Goal: Information Seeking & Learning: Find specific page/section

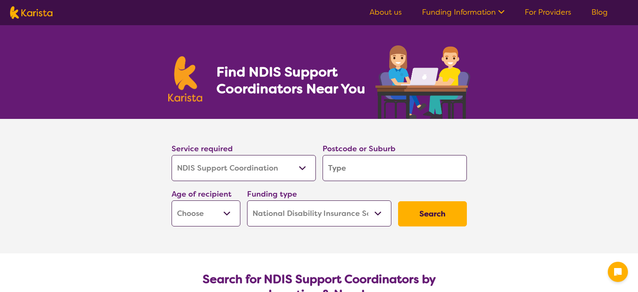
select select "NDIS Support Coordination"
select select "NDIS"
select select "NDIS Support Coordination"
select select "NDIS"
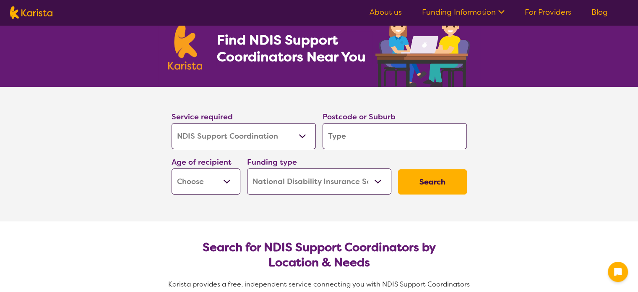
click at [337, 134] on input "search" at bounding box center [395, 136] width 144 height 26
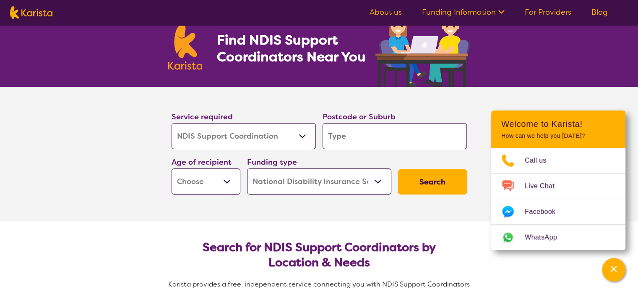
type input "2"
type input "23"
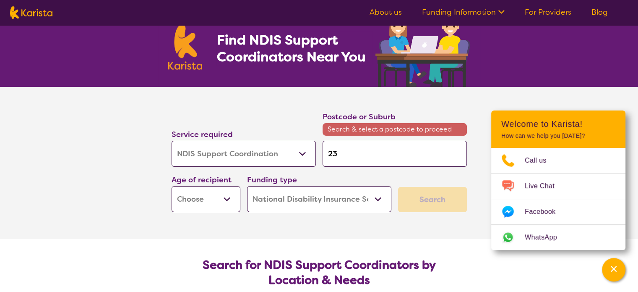
type input "236"
type input "2365"
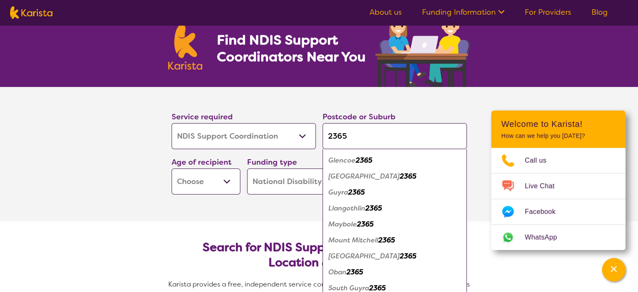
scroll to position [190, 0]
type input "2365"
click at [339, 191] on em "Guyra" at bounding box center [339, 192] width 20 height 9
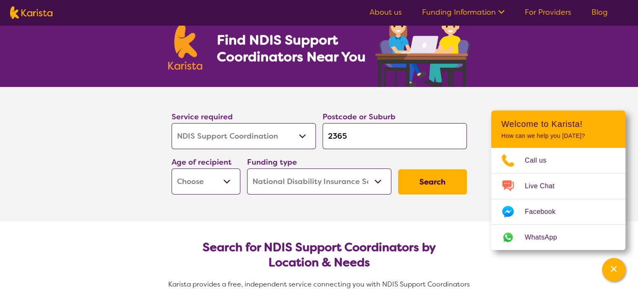
click at [205, 185] on select "Early Childhood - 0 to 9 Child - 10 to 11 Adolescent - 12 to 17 Adult - 18 to 6…" at bounding box center [206, 181] width 69 height 26
select select "AD"
click at [172, 168] on select "Early Childhood - 0 to 9 Child - 10 to 11 Adolescent - 12 to 17 Adult - 18 to 6…" at bounding box center [206, 181] width 69 height 26
select select "AD"
click at [423, 191] on button "Search" at bounding box center [432, 181] width 69 height 25
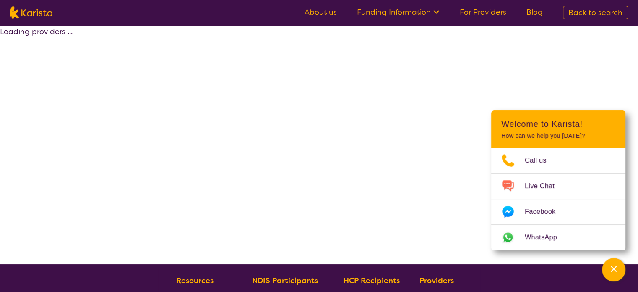
select select "NDIS"
select select "NDIS Support Coordination"
select select "AD"
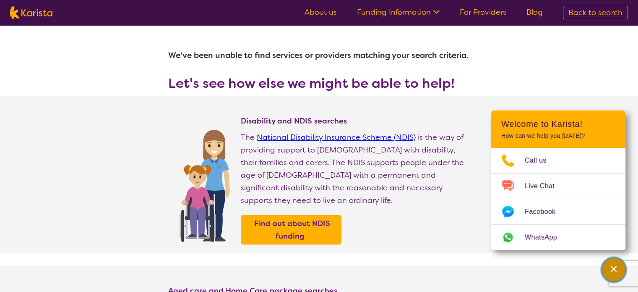
click at [616, 274] on div "Channel Menu" at bounding box center [613, 269] width 17 height 18
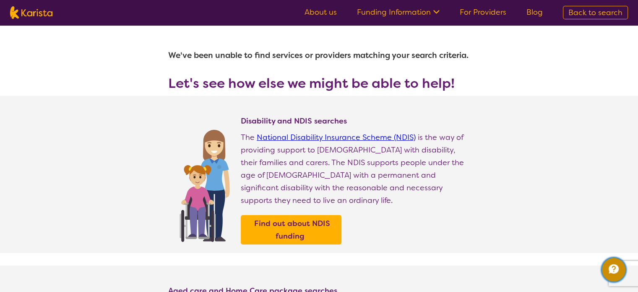
select select "NDIS Support Coordination"
select select "AD"
select select "NDIS"
select select "NDIS Support Coordination"
select select "AD"
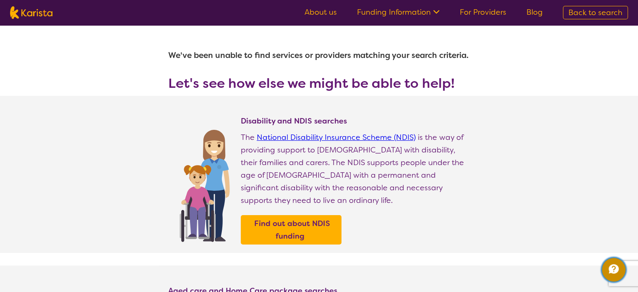
select select "NDIS"
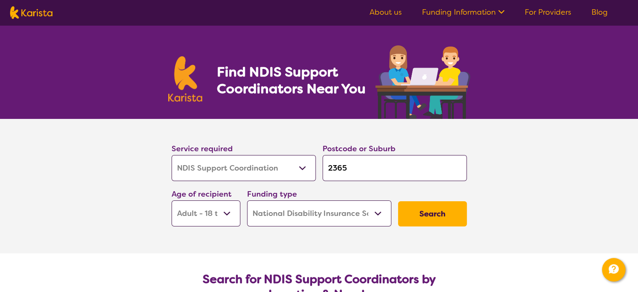
click at [324, 217] on select "Home Care Package (HCP) National Disability Insurance Scheme (NDIS) I don't know" at bounding box center [319, 213] width 144 height 26
click at [247, 200] on select "Home Care Package (HCP) National Disability Insurance Scheme (NDIS) I don't know" at bounding box center [319, 213] width 144 height 26
click at [375, 165] on input "2365" at bounding box center [395, 168] width 144 height 26
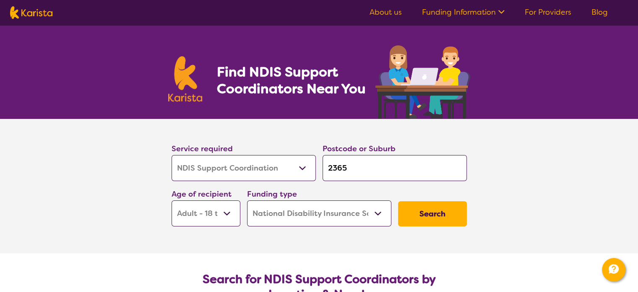
click at [423, 218] on button "Search" at bounding box center [432, 213] width 69 height 25
select select "NDIS"
select select "NDIS Support Coordination"
select select "AD"
